Goal: Find specific page/section: Find specific page/section

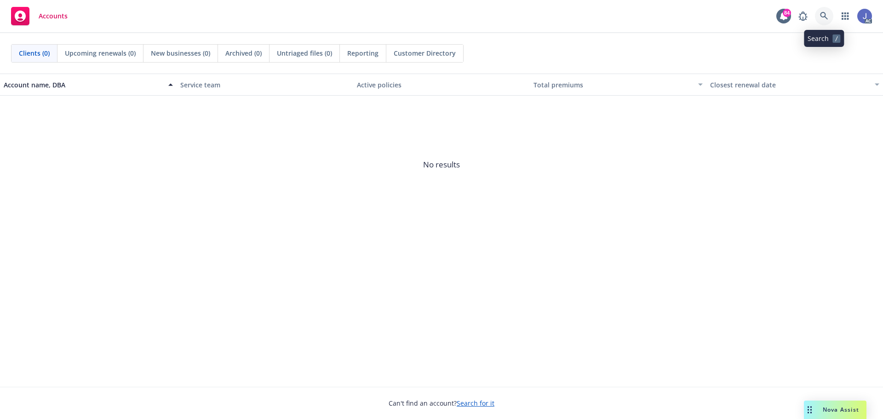
click at [821, 14] on icon at bounding box center [824, 16] width 8 height 8
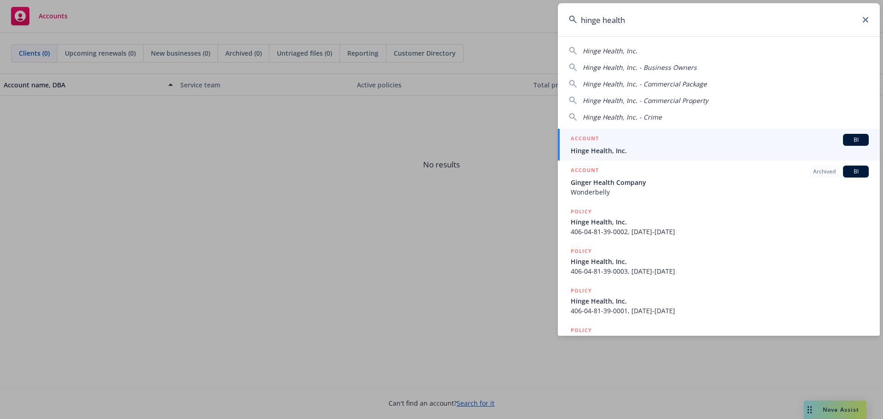
type input "hinge health"
click at [606, 150] on span "Hinge Health, Inc." at bounding box center [720, 151] width 298 height 10
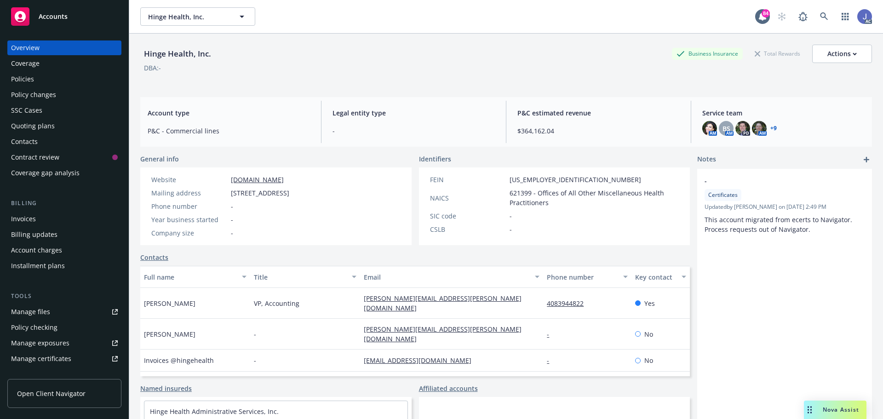
click at [36, 82] on div "Policies" at bounding box center [64, 79] width 107 height 15
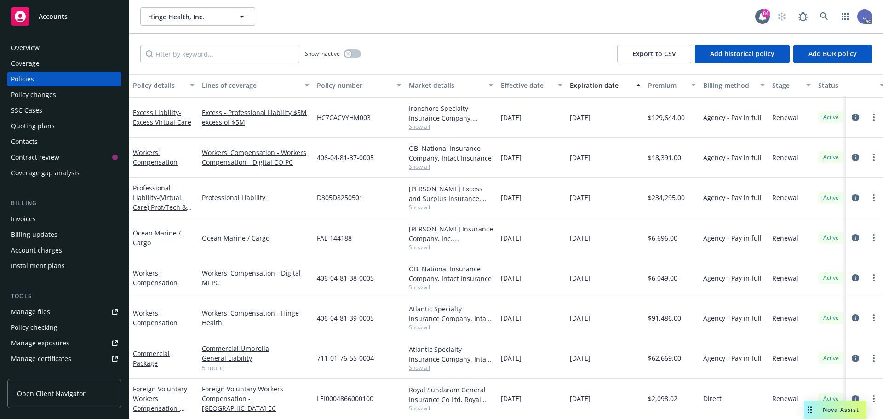
scroll to position [1922, 0]
click at [161, 391] on div "Foreign Voluntary Workers Compensation - Foreign India EC Policy" at bounding box center [164, 398] width 62 height 29
click at [234, 386] on link "Foreign Voluntary Workers Compensation - [GEOGRAPHIC_DATA] EC" at bounding box center [256, 398] width 108 height 29
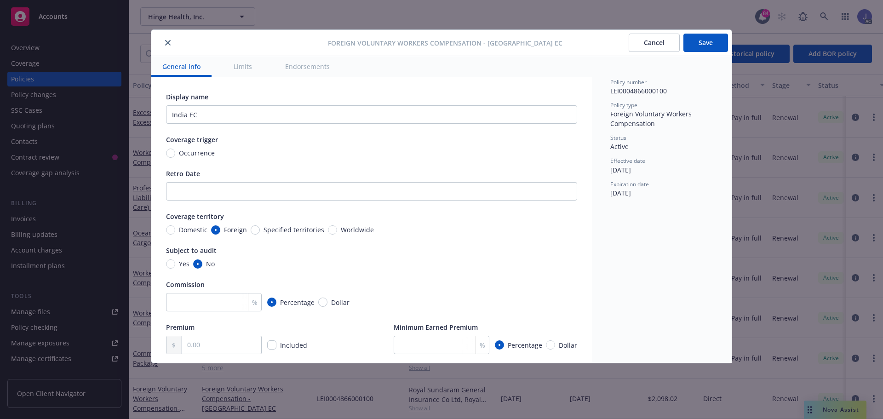
click at [169, 39] on button "close" at bounding box center [167, 42] width 11 height 11
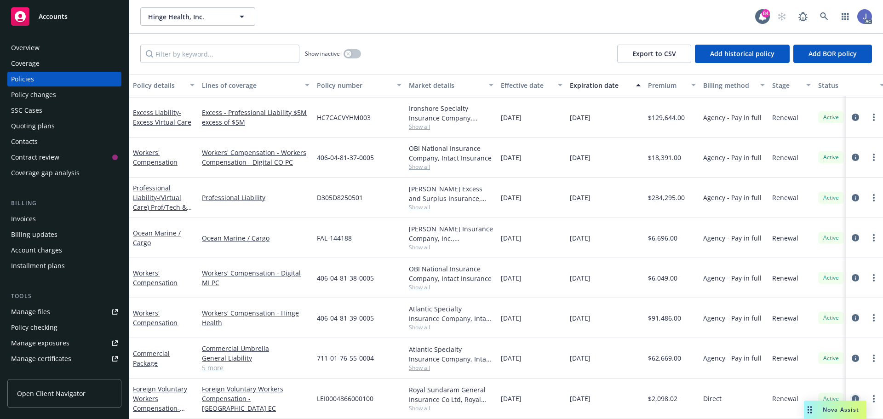
click at [852, 395] on icon "circleInformation" at bounding box center [855, 398] width 7 height 7
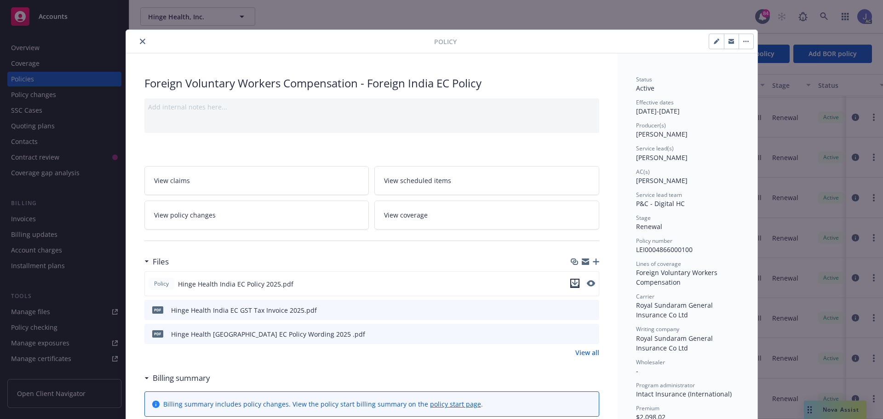
click at [572, 284] on icon "download file" at bounding box center [575, 283] width 6 height 6
click at [140, 42] on icon "close" at bounding box center [143, 42] width 6 height 6
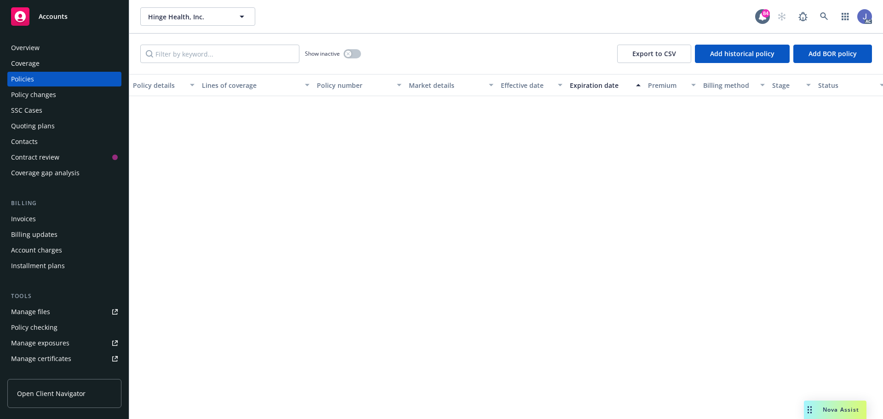
scroll to position [37, 0]
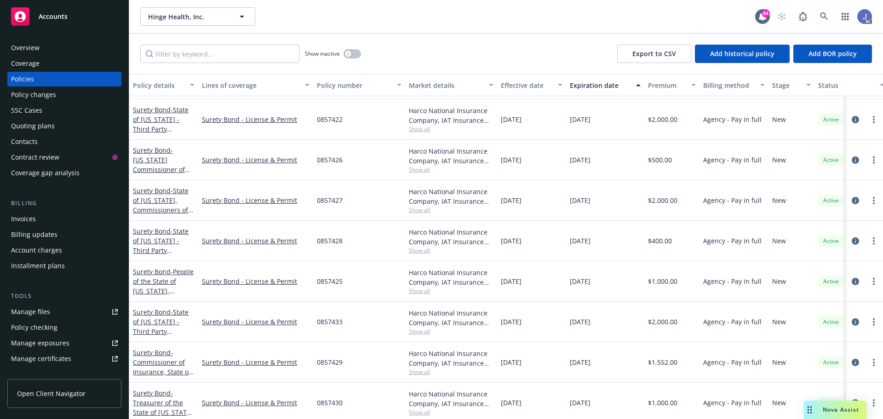
click at [40, 46] on div "Overview" at bounding box center [64, 47] width 107 height 15
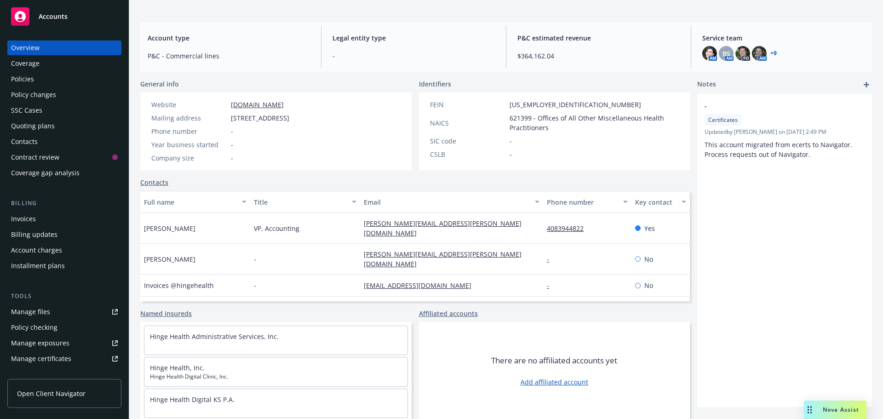
scroll to position [75, 0]
click at [770, 52] on link "+ 9" at bounding box center [773, 53] width 6 height 6
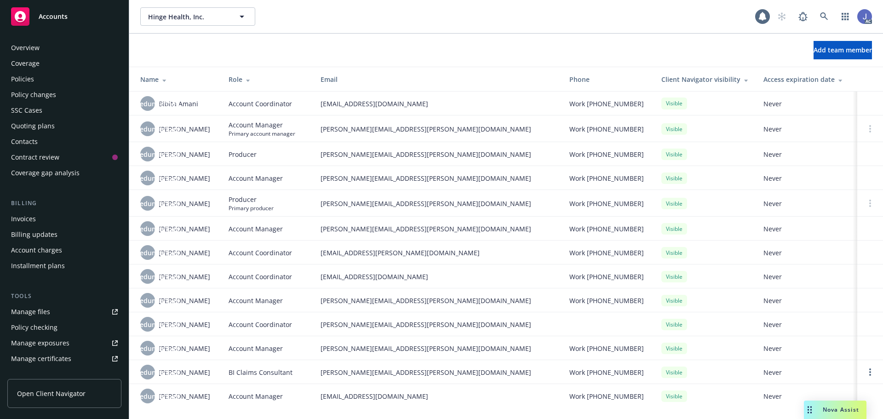
scroll to position [196, 0]
